Goal: Navigation & Orientation: Find specific page/section

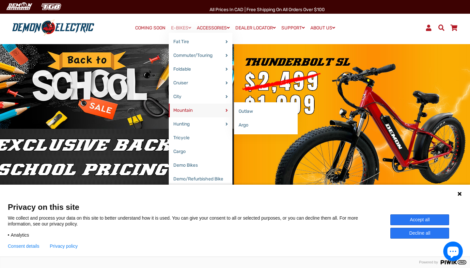
click at [186, 111] on link "Mountain" at bounding box center [201, 111] width 64 height 14
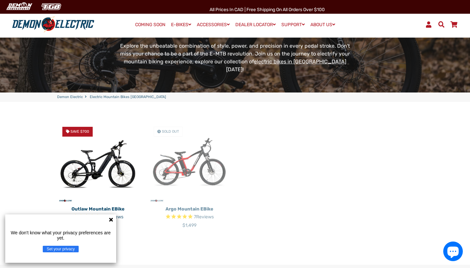
scroll to position [49, 0]
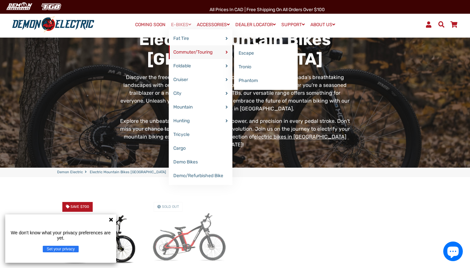
click at [196, 56] on link "Commuter/Touring" at bounding box center [201, 52] width 64 height 14
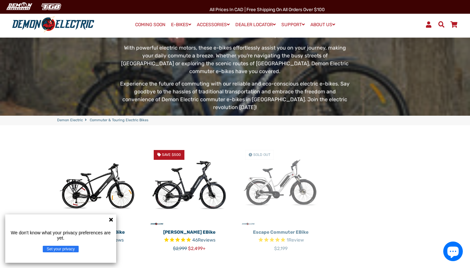
scroll to position [79, 0]
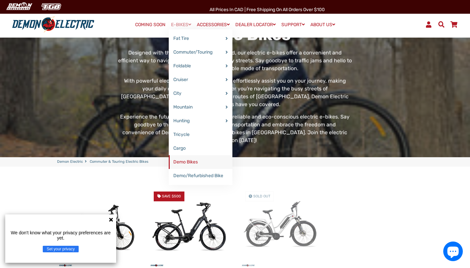
click at [190, 163] on link "Demo Bikes" at bounding box center [201, 162] width 64 height 14
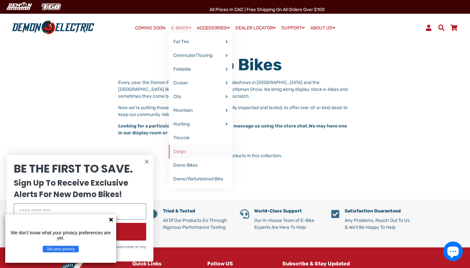
scroll to position [12, 0]
click at [206, 98] on link "City" at bounding box center [201, 97] width 64 height 14
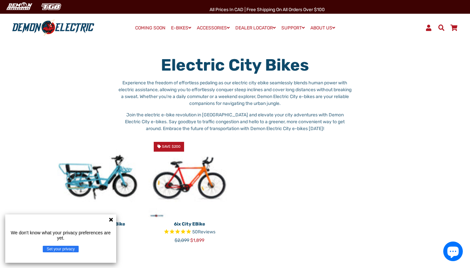
scroll to position [11, 0]
